Goal: Task Accomplishment & Management: Manage account settings

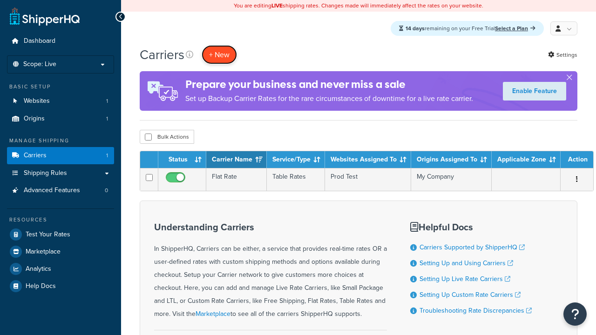
click at [219, 55] on button "+ New" at bounding box center [219, 54] width 35 height 19
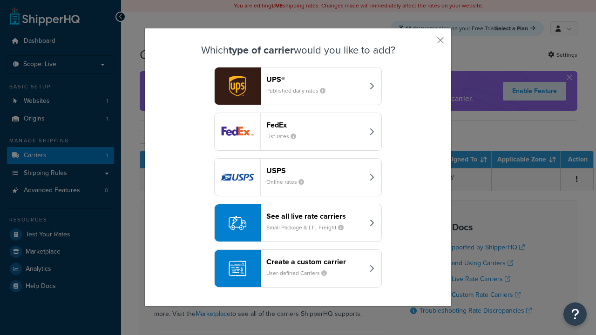
click at [298, 269] on div "Create a custom carrier User-defined Carriers" at bounding box center [314, 269] width 97 height 22
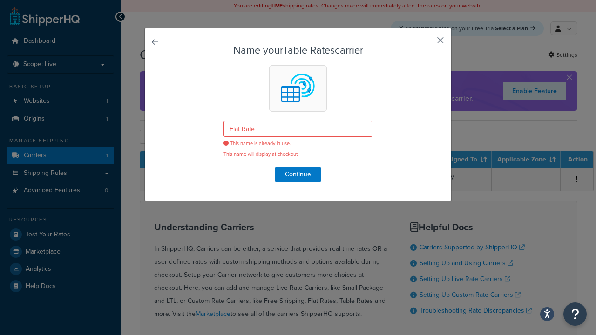
click at [428, 42] on button "button" at bounding box center [427, 43] width 2 height 2
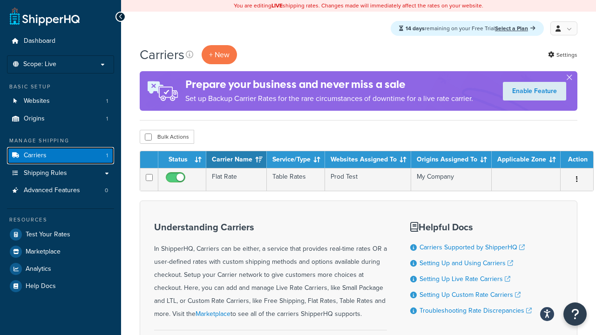
click at [92, 158] on link "Carriers 1" at bounding box center [60, 155] width 107 height 17
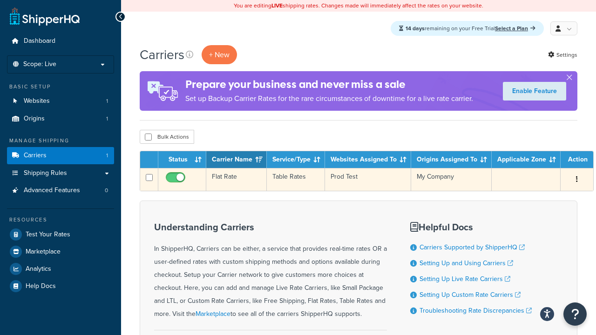
click at [570, 181] on button "button" at bounding box center [576, 179] width 13 height 15
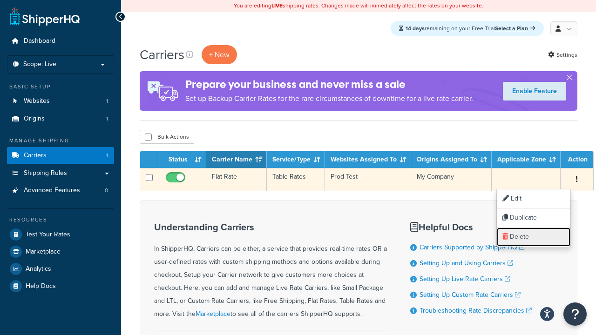
click at [528, 237] on link "Delete" at bounding box center [534, 237] width 74 height 19
